Goal: Task Accomplishment & Management: Manage account settings

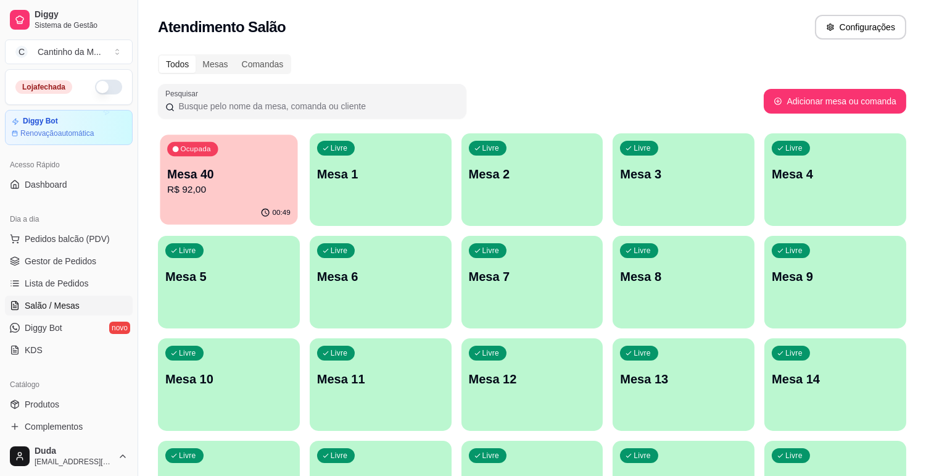
click at [225, 180] on p "Mesa 40" at bounding box center [228, 174] width 123 height 17
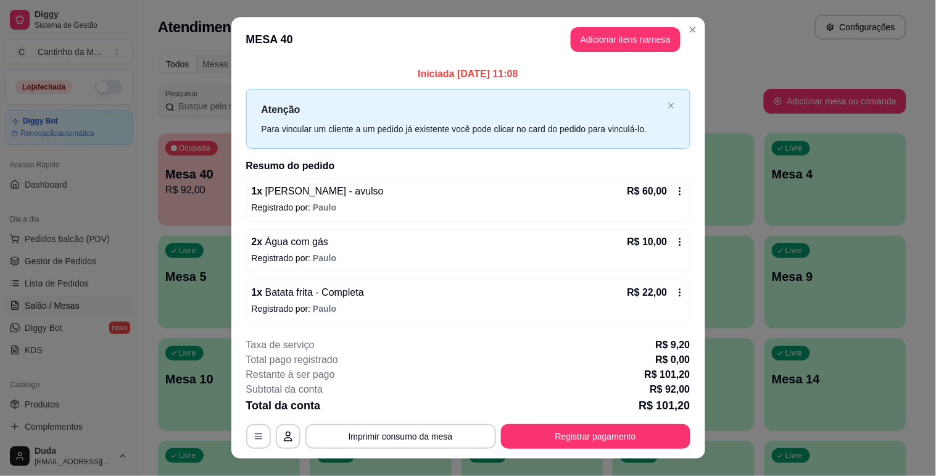
scroll to position [22, 0]
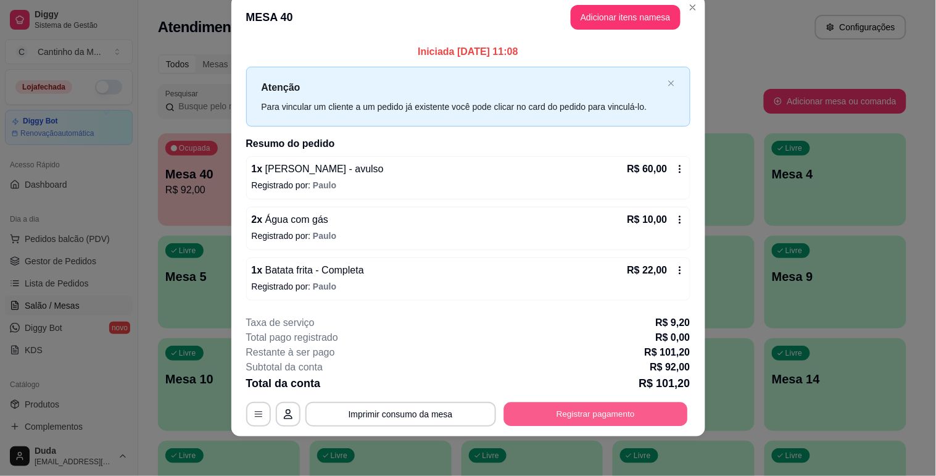
click at [639, 414] on button "Registrar pagamento" at bounding box center [595, 414] width 184 height 24
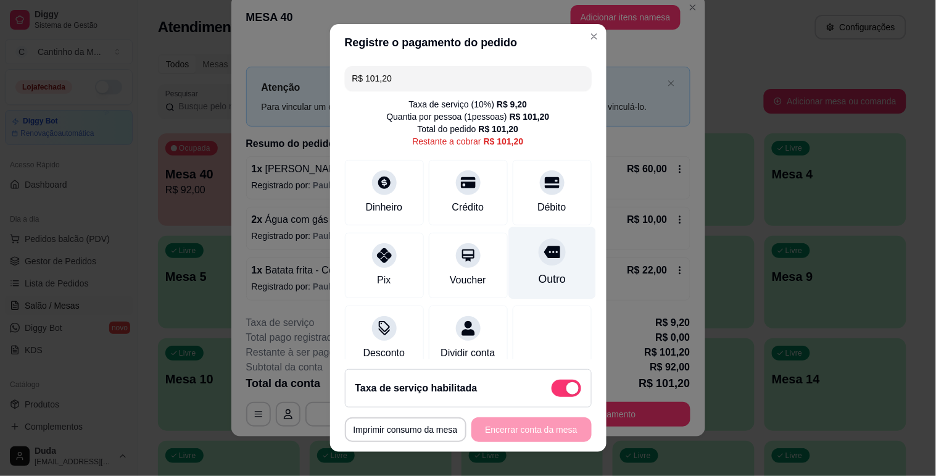
click at [508, 246] on div "Outro" at bounding box center [551, 262] width 87 height 72
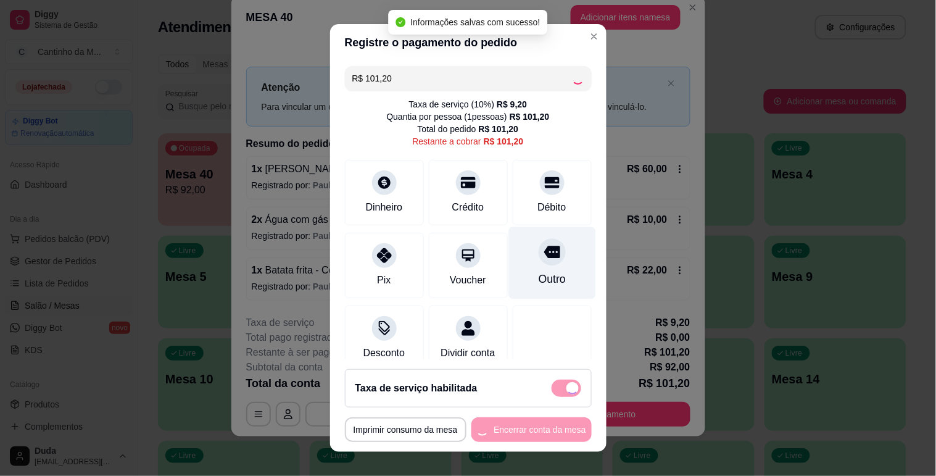
type input "R$ 0,00"
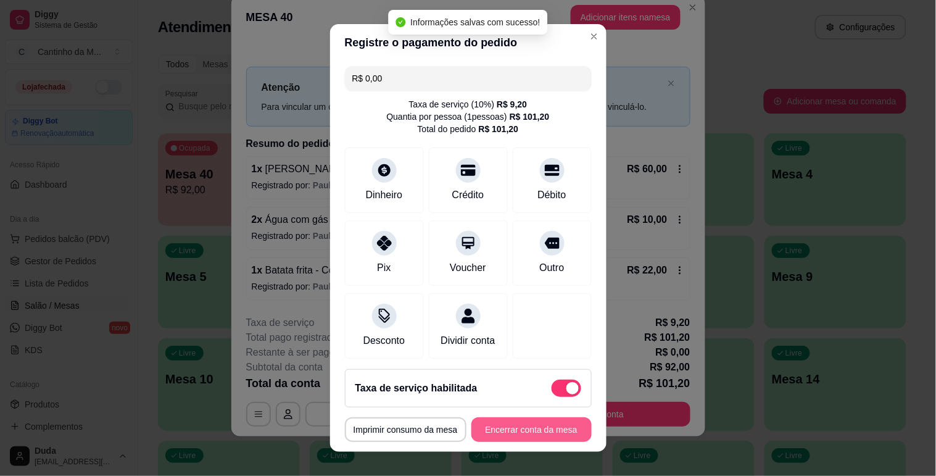
click at [518, 433] on button "Encerrar conta da mesa" at bounding box center [531, 429] width 120 height 25
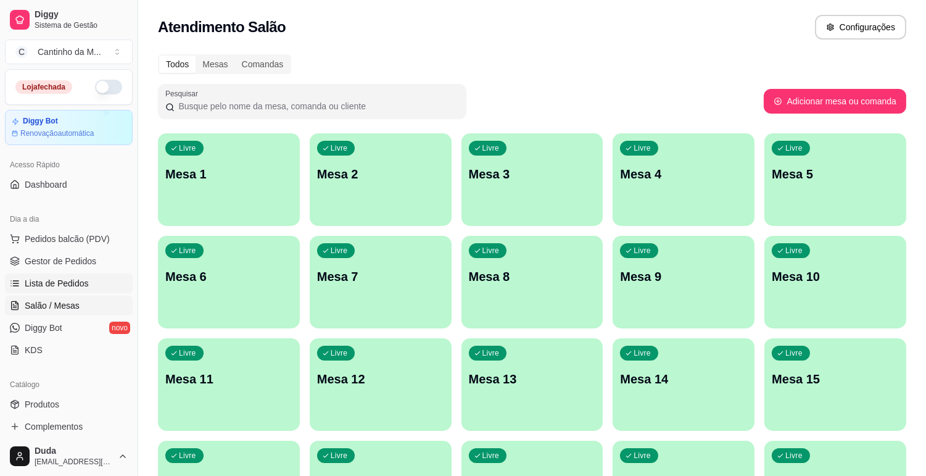
click at [77, 275] on link "Lista de Pedidos" at bounding box center [69, 283] width 128 height 20
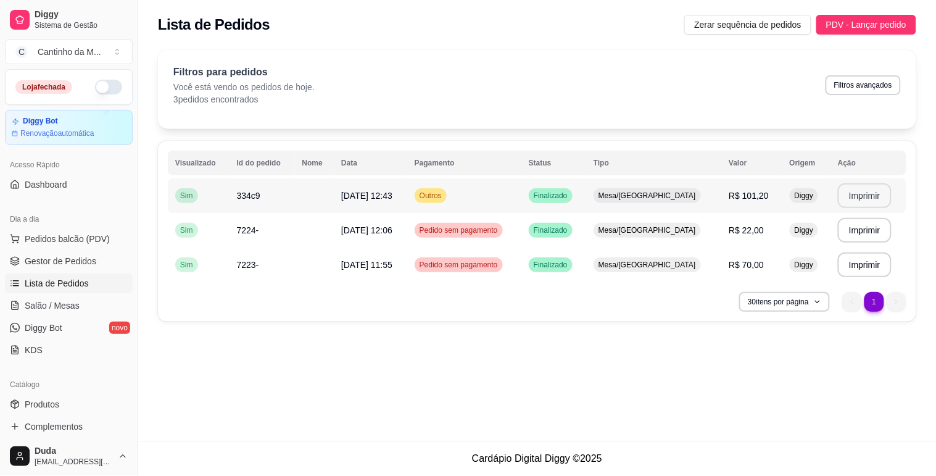
click at [871, 199] on button "Imprimir" at bounding box center [865, 195] width 54 height 25
